Goal: Navigation & Orientation: Understand site structure

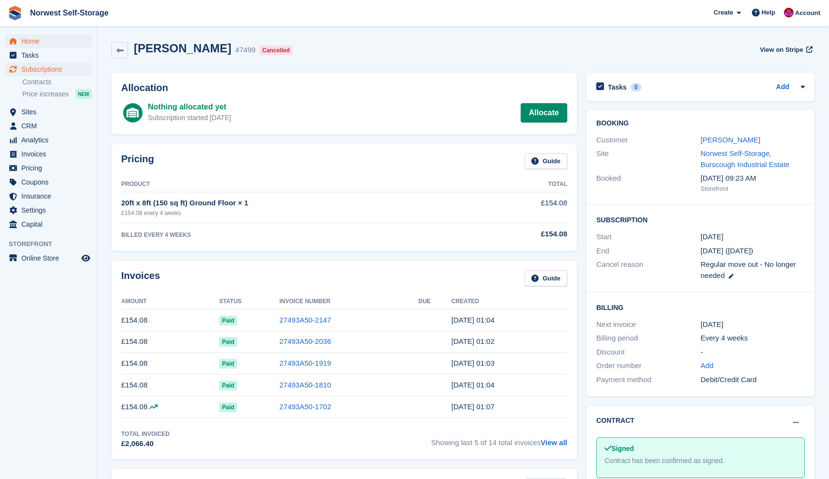
click at [31, 41] on span "Home" at bounding box center [50, 41] width 58 height 14
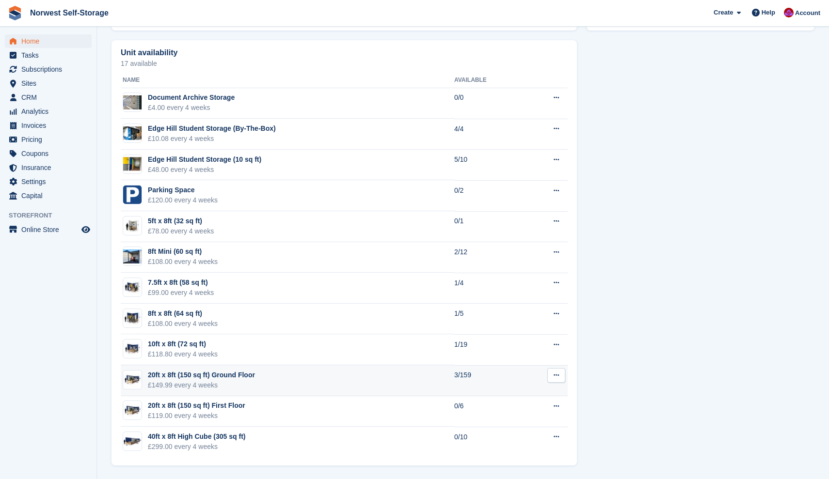
scroll to position [540, 0]
click at [200, 374] on div "20ft x 8ft (150 sq ft) Ground Floor" at bounding box center [201, 375] width 107 height 10
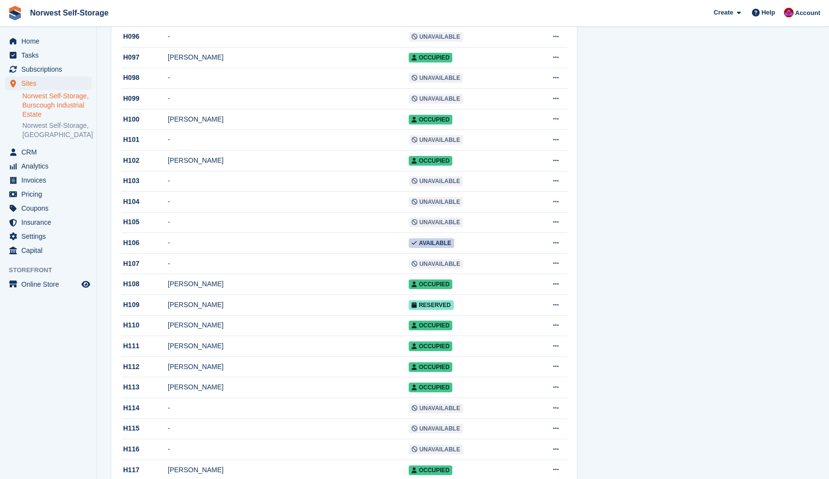
scroll to position [2005, 0]
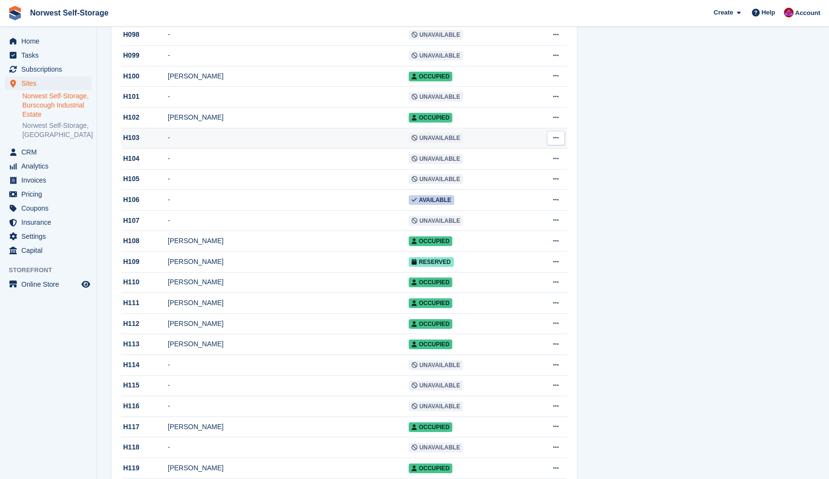
click at [130, 143] on div "H103" at bounding box center [144, 138] width 47 height 10
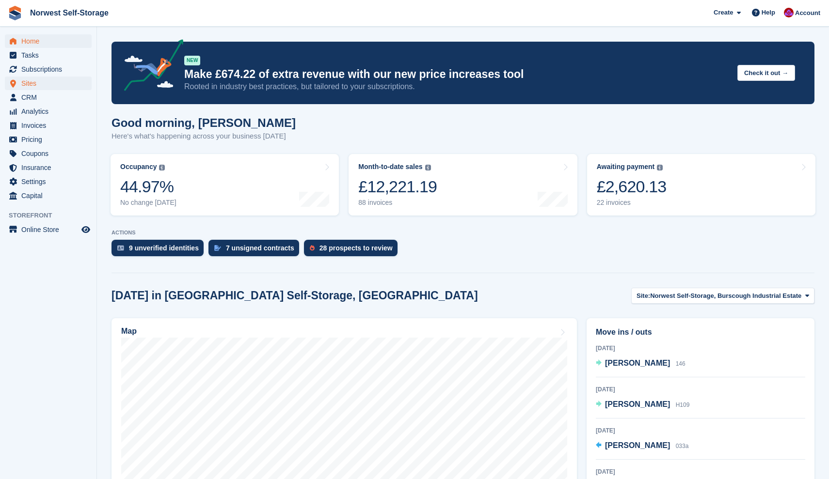
click at [27, 82] on span "Sites" at bounding box center [50, 84] width 58 height 14
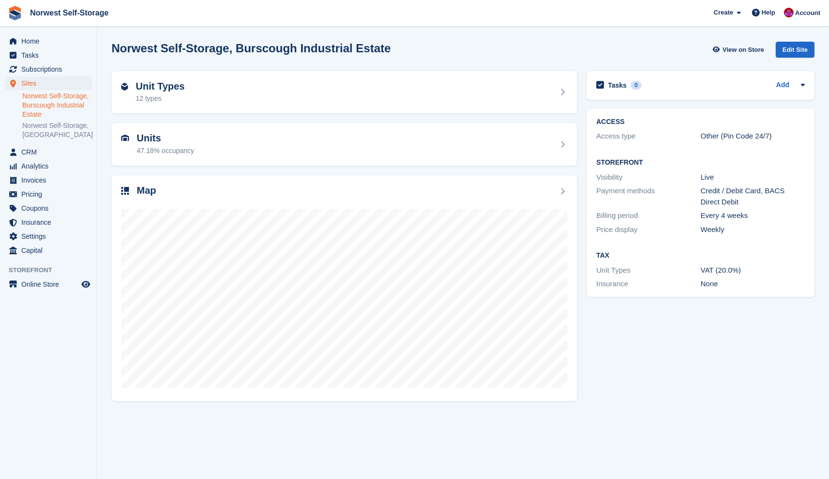
click at [31, 39] on span "Home" at bounding box center [50, 41] width 58 height 14
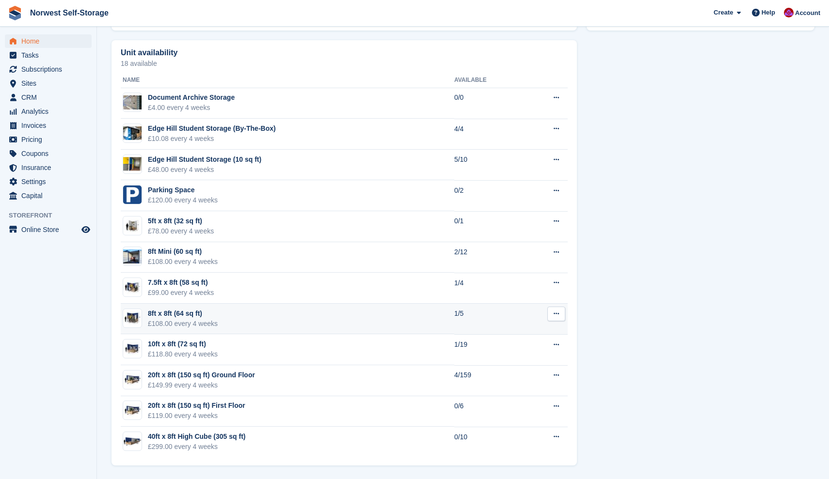
scroll to position [540, 0]
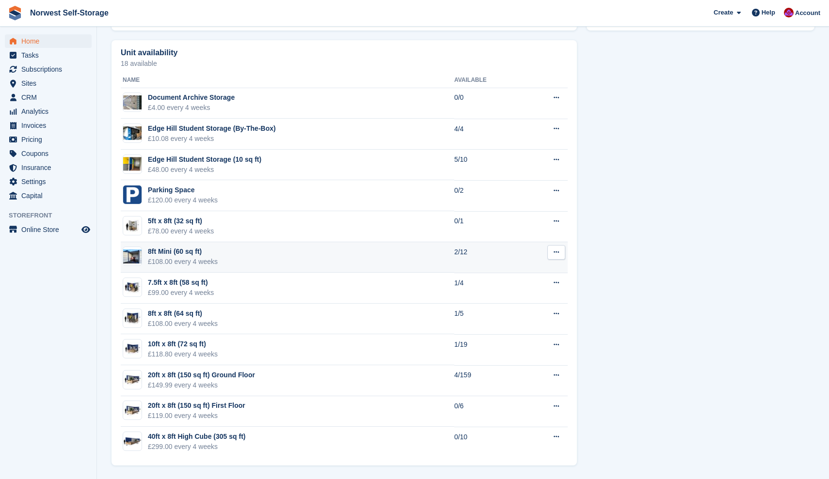
click at [167, 250] on div "8ft Mini (60 sq ft)" at bounding box center [183, 252] width 70 height 10
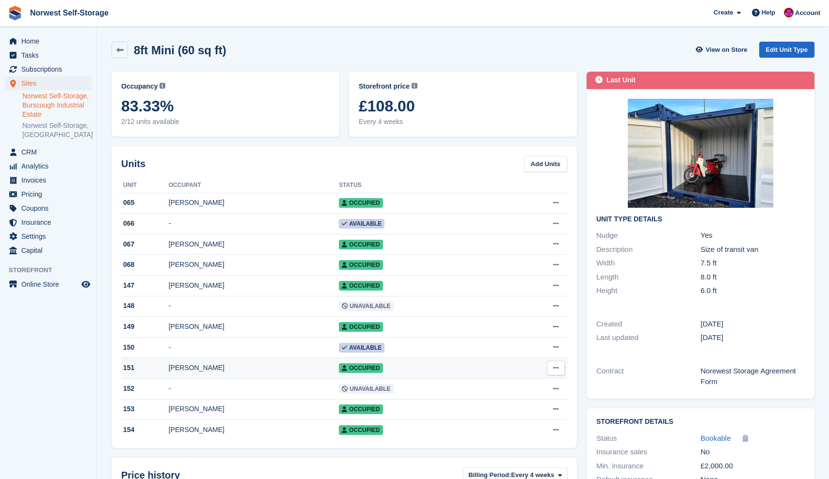
click at [184, 368] on div "[PERSON_NAME]" at bounding box center [254, 368] width 171 height 10
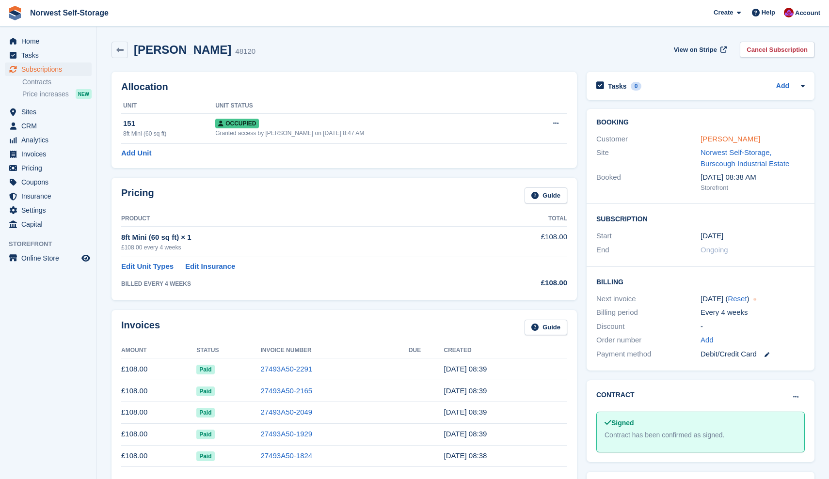
click at [730, 138] on link "Chris Cochrane" at bounding box center [730, 139] width 60 height 8
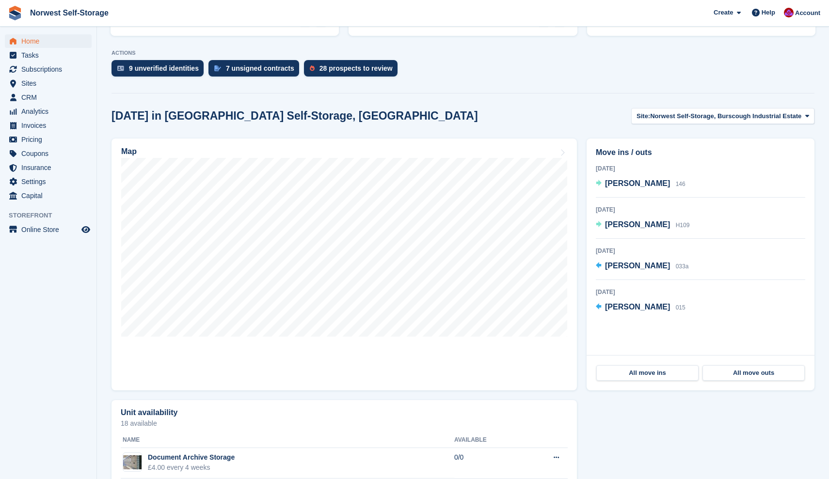
scroll to position [180, 0]
